Goal: Book appointment/travel/reservation

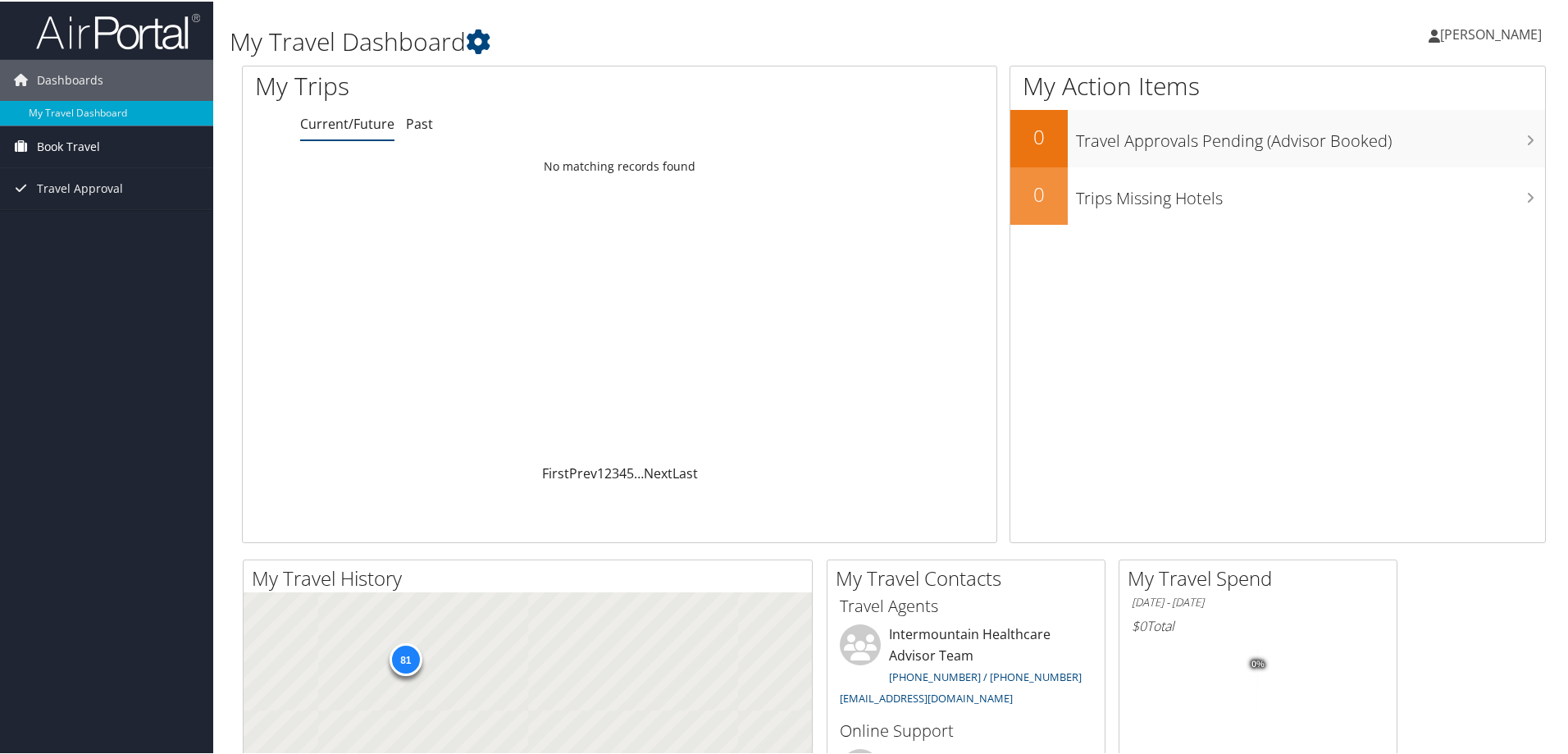
click at [86, 137] on span "Book Travel" at bounding box center [68, 146] width 63 height 41
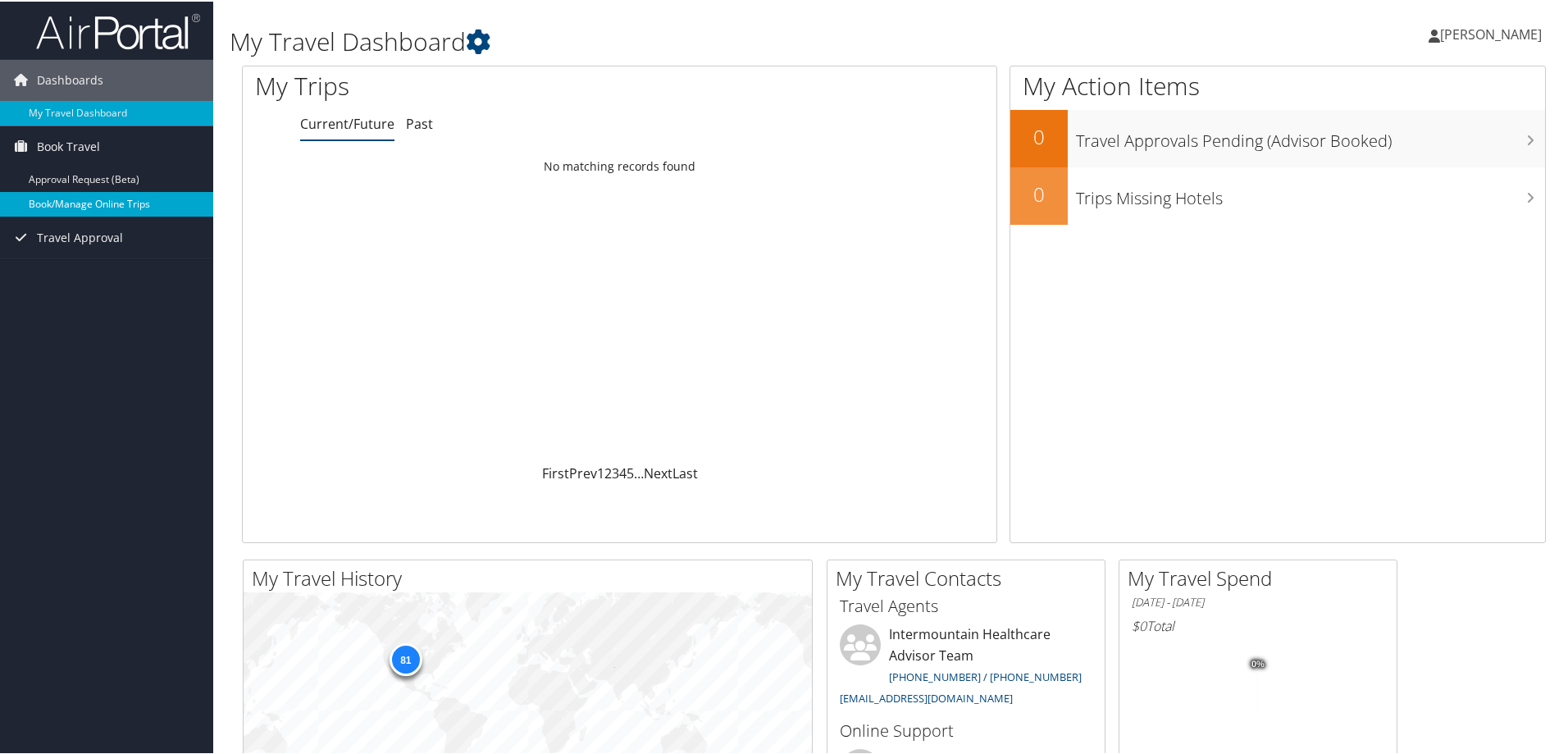
click at [121, 197] on link "Book/Manage Online Trips" at bounding box center [106, 203] width 214 height 25
click at [117, 205] on link "Book/Manage Online Trips" at bounding box center [106, 203] width 214 height 25
